Goal: Transaction & Acquisition: Purchase product/service

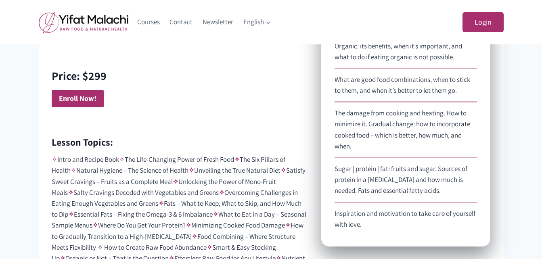
scroll to position [565, 0]
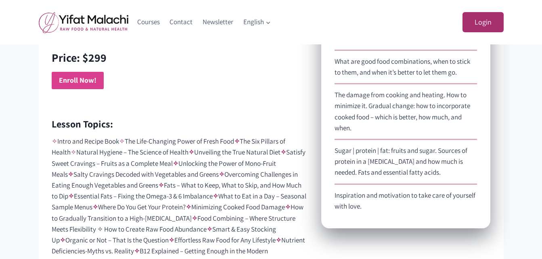
click at [75, 78] on strong "Enroll Now!" at bounding box center [78, 79] width 38 height 9
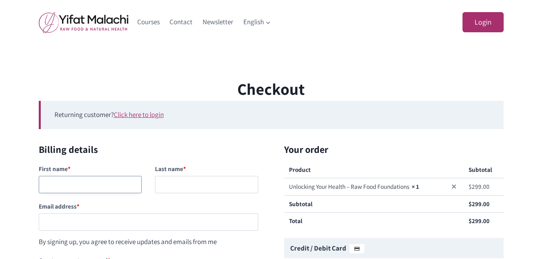
click at [115, 189] on input "First name *" at bounding box center [90, 184] width 103 height 17
type input "[PERSON_NAME]"
drag, startPoint x: 114, startPoint y: 225, endPoint x: 117, endPoint y: 233, distance: 8.5
click at [114, 225] on input "Email address *" at bounding box center [149, 221] width 220 height 17
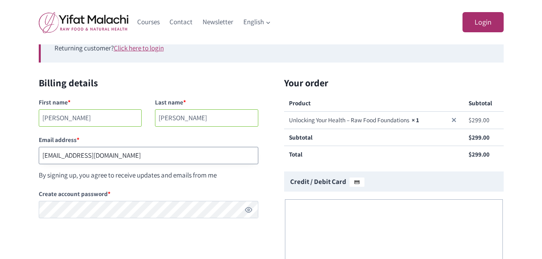
scroll to position [81, 0]
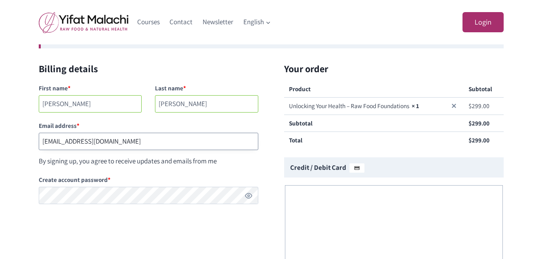
type input "[EMAIL_ADDRESS][DOMAIN_NAME]"
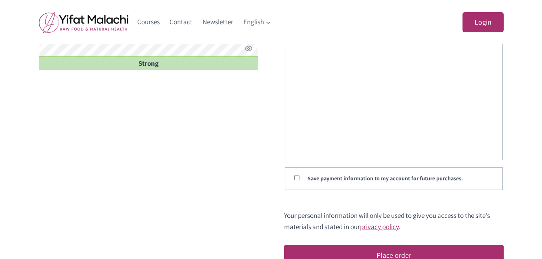
scroll to position [242, 0]
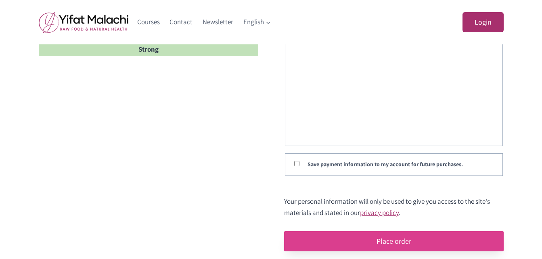
click at [391, 240] on button "Place order" at bounding box center [394, 241] width 220 height 20
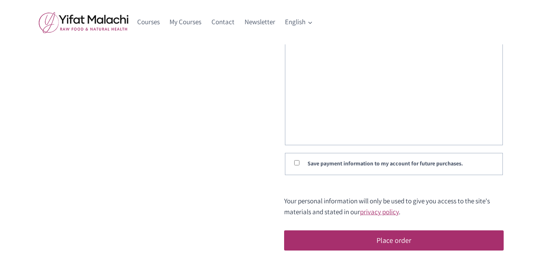
scroll to position [242, 0]
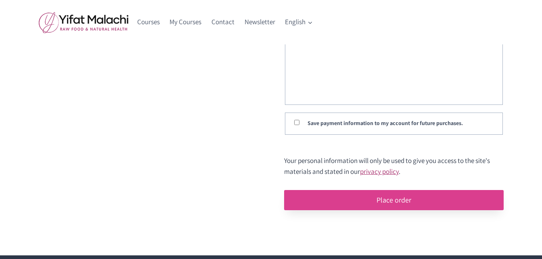
click at [393, 197] on button "Place order" at bounding box center [394, 200] width 220 height 20
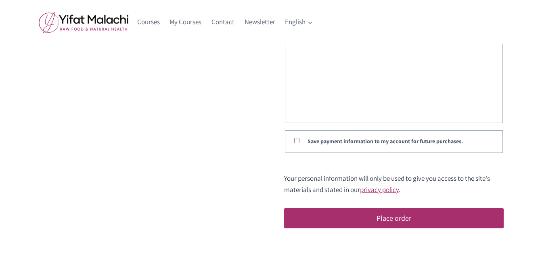
scroll to position [278, 0]
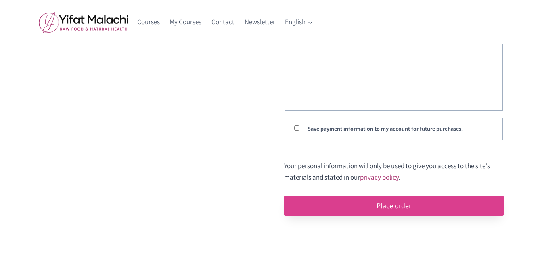
click at [395, 207] on button "Place order" at bounding box center [394, 206] width 220 height 20
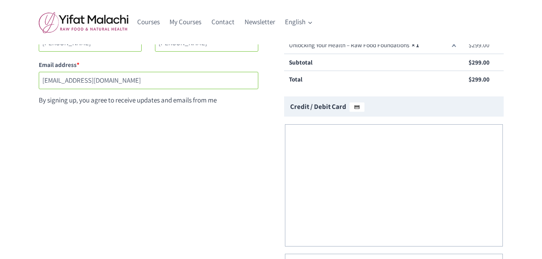
scroll to position [141, 0]
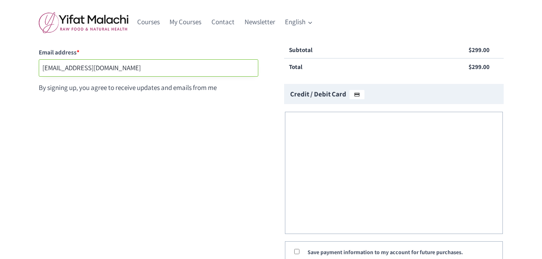
drag, startPoint x: 120, startPoint y: 69, endPoint x: -2, endPoint y: 62, distance: 121.7
click at [0, 62] on html "Skip to content Courses My Courses Contact Newsletter English Expand English עב…" at bounding box center [271, 217] width 542 height 717
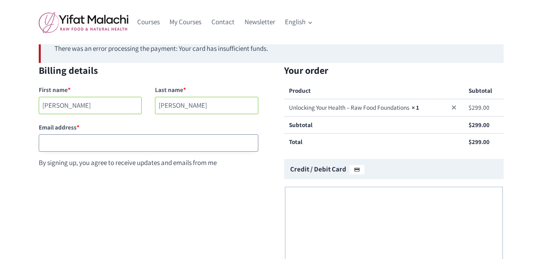
scroll to position [61, 0]
